Goal: Navigation & Orientation: Find specific page/section

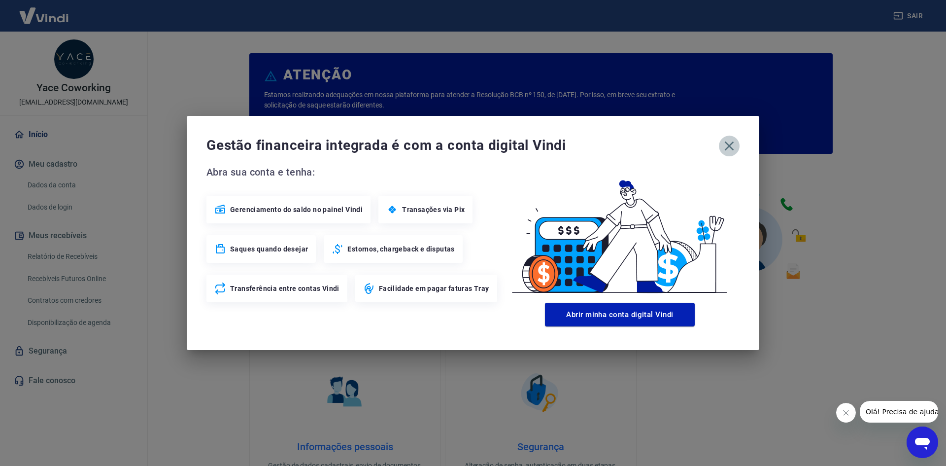
click at [730, 140] on icon "button" at bounding box center [729, 146] width 16 height 16
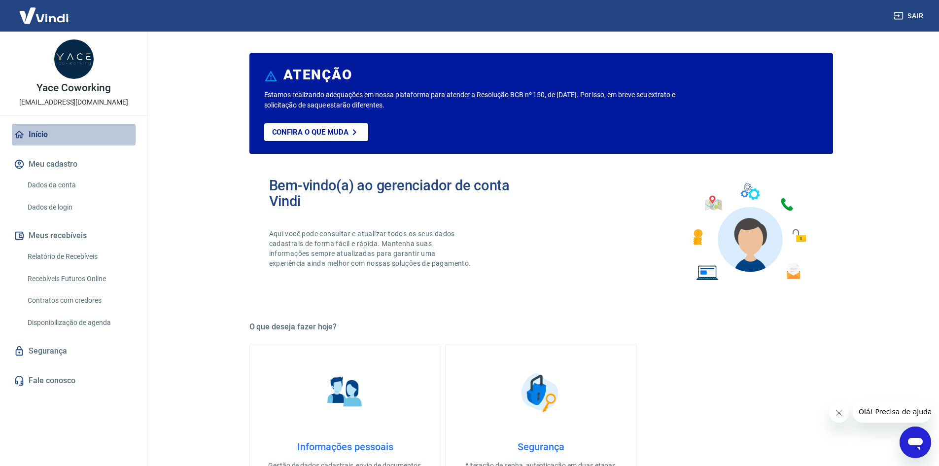
click at [34, 140] on link "Início" at bounding box center [74, 135] width 124 height 22
click at [44, 15] on img at bounding box center [44, 15] width 64 height 30
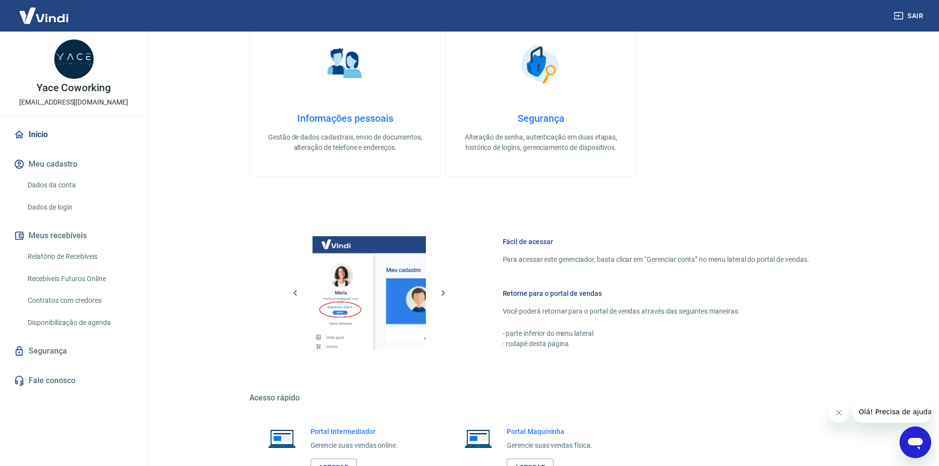
scroll to position [405, 0]
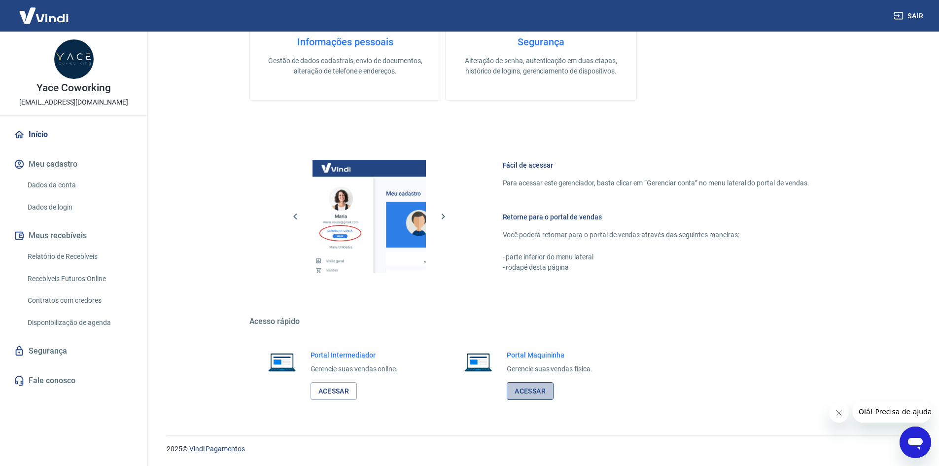
click at [539, 392] on link "Acessar" at bounding box center [530, 391] width 47 height 18
